Goal: Task Accomplishment & Management: Use online tool/utility

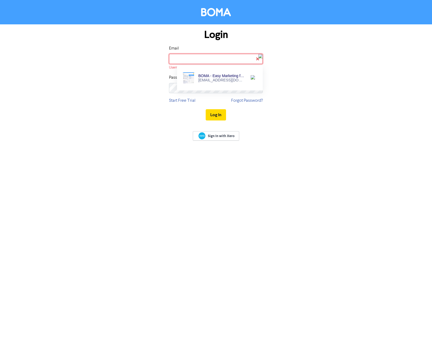
type input "[EMAIL_ADDRESS][DOMAIN_NAME]"
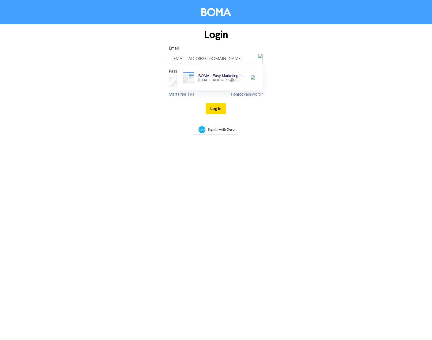
click at [233, 78] on div "[EMAIL_ADDRESS][DOMAIN_NAME]" at bounding box center [221, 80] width 47 height 4
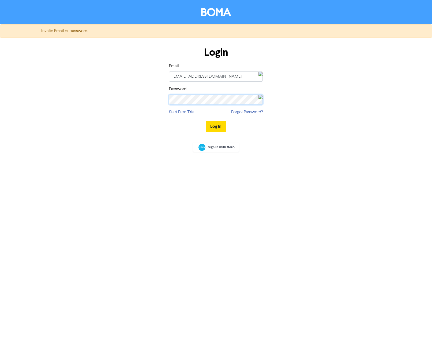
click at [137, 95] on div "Login Email [EMAIL_ADDRESS][DOMAIN_NAME] Password Start Free Trial Forgot Passw…" at bounding box center [217, 89] width 306 height 95
click at [216, 125] on button "Log In" at bounding box center [216, 126] width 20 height 11
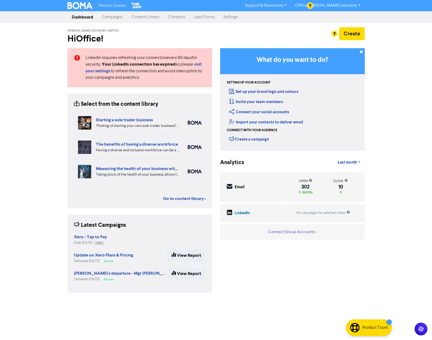
click at [116, 18] on link "Campaigns" at bounding box center [112, 17] width 29 height 11
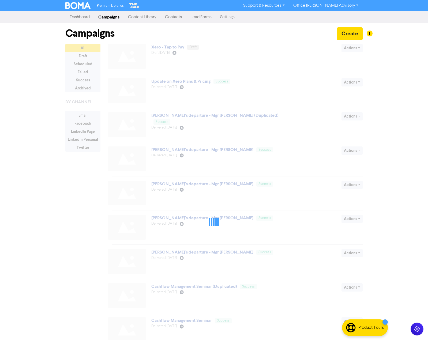
drag, startPoint x: 168, startPoint y: 19, endPoint x: 170, endPoint y: 22, distance: 3.1
click at [168, 19] on link "Contacts" at bounding box center [173, 17] width 25 height 11
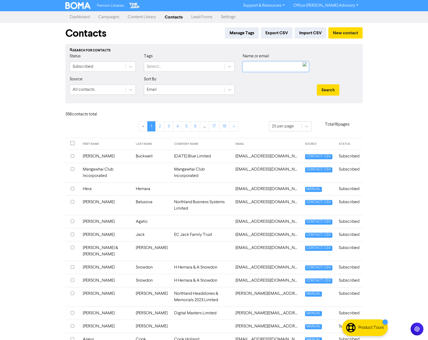
click at [264, 68] on input "text" at bounding box center [276, 67] width 66 height 10
type input "price"
click at [317, 84] on button "Search" at bounding box center [328, 89] width 23 height 11
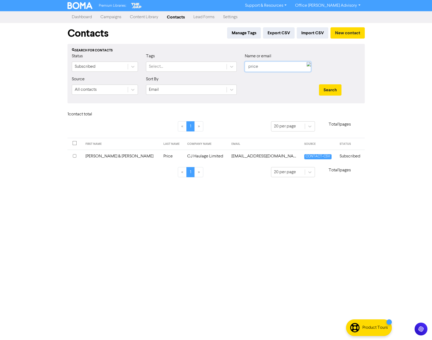
click at [221, 57] on div "Status Subscribed Tags Select... Name or email price" at bounding box center [216, 64] width 297 height 23
click at [406, 89] on div "Premium Libraries: Support & Resources Video Tutorials FAQ & Guides Marketing E…" at bounding box center [216, 170] width 432 height 340
click at [88, 18] on link "Dashboard" at bounding box center [82, 17] width 29 height 11
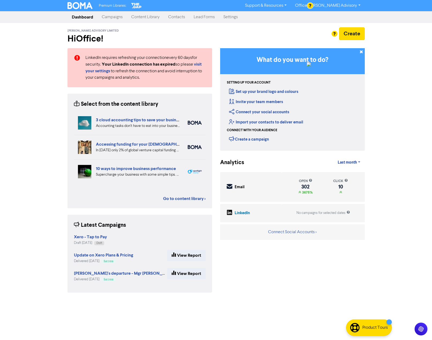
click at [108, 18] on link "Campaigns" at bounding box center [112, 17] width 29 height 11
